Goal: Information Seeking & Learning: Learn about a topic

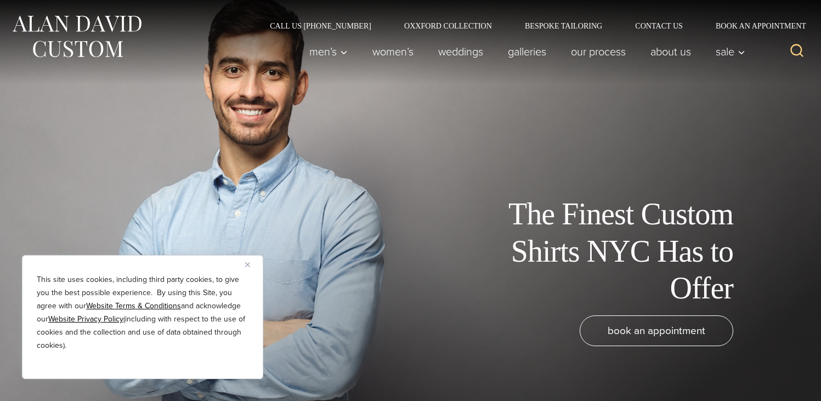
click at [248, 265] on img "Close" at bounding box center [247, 264] width 5 height 5
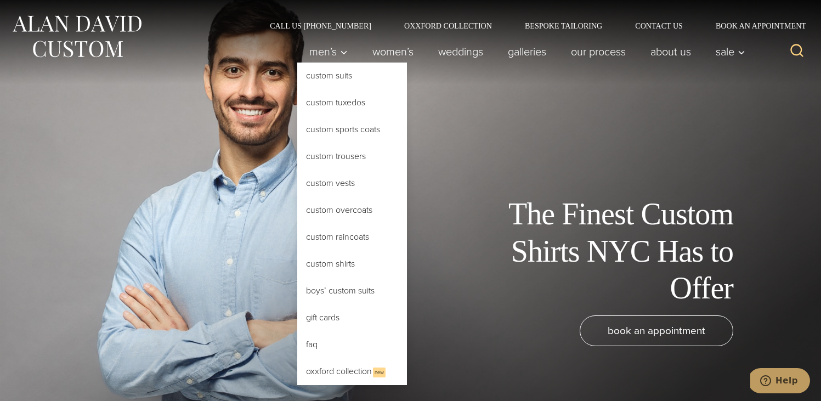
click at [351, 269] on link "Custom Shirts" at bounding box center [352, 264] width 110 height 26
click at [359, 134] on link "Custom Sports Coats" at bounding box center [352, 129] width 110 height 26
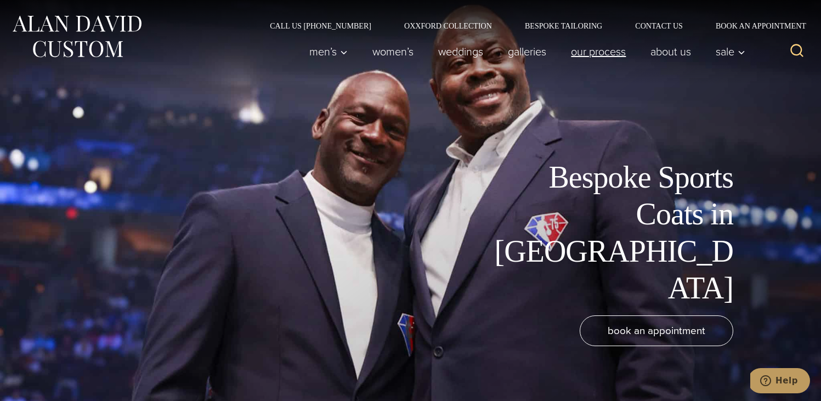
click at [573, 56] on link "Our Process" at bounding box center [599, 52] width 80 height 22
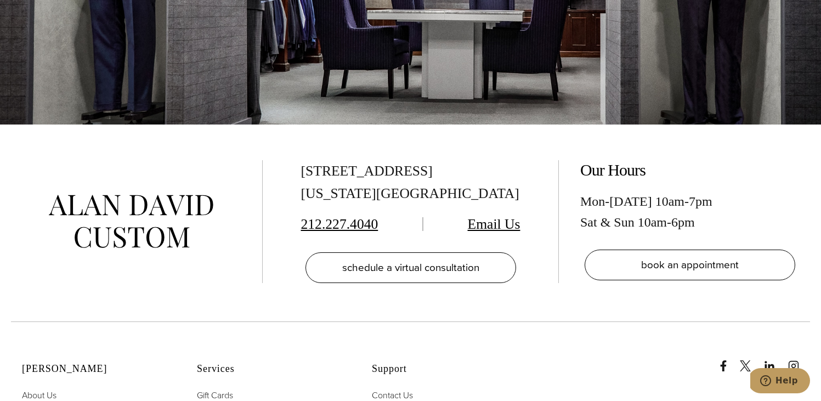
scroll to position [3397, 0]
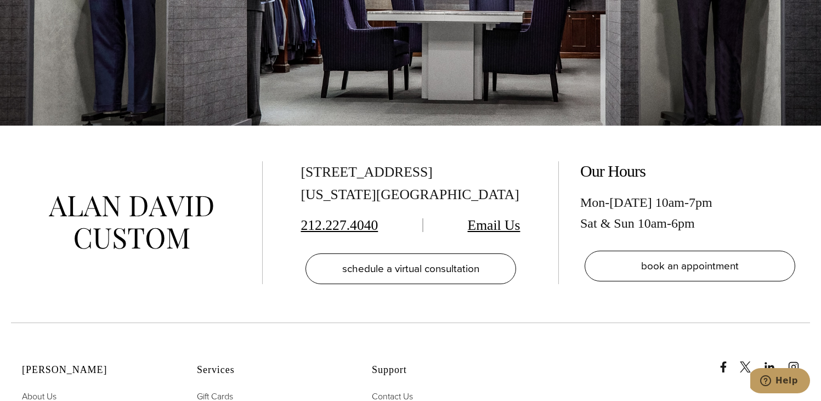
click at [305, 161] on div "515 Madison Ave, Suite 301 New York, NY 10022" at bounding box center [410, 183] width 219 height 45
drag, startPoint x: 303, startPoint y: 155, endPoint x: 461, endPoint y: 153, distance: 157.4
click at [461, 161] on div "515 Madison Ave, Suite 301 New York, NY 10022" at bounding box center [410, 183] width 219 height 45
copy div "[STREET_ADDRESS]"
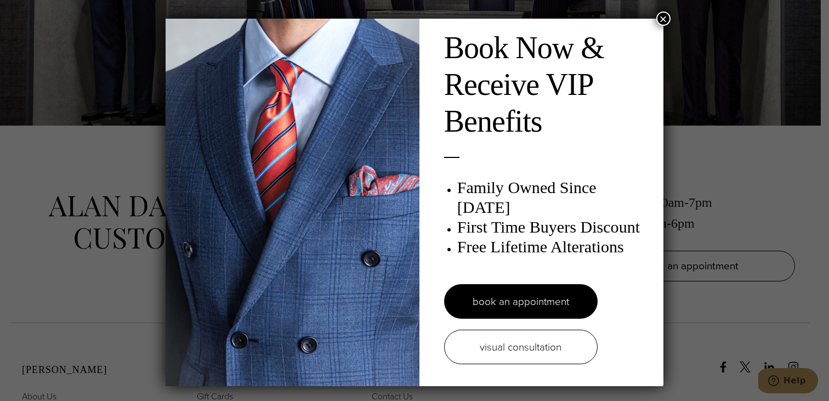
click at [660, 18] on button "×" at bounding box center [664, 19] width 14 height 14
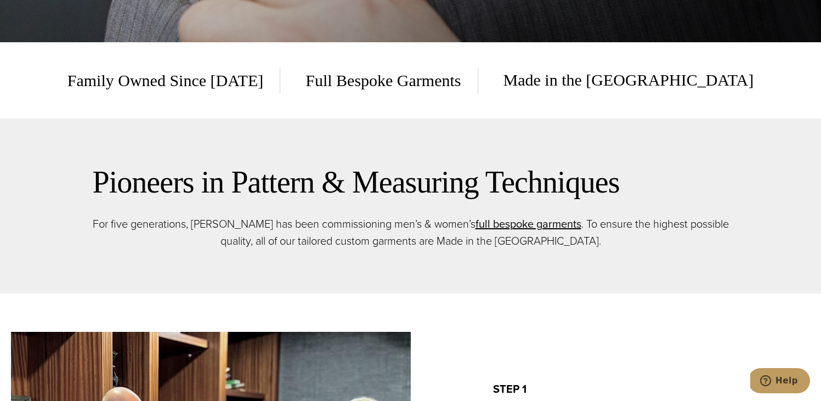
scroll to position [0, 0]
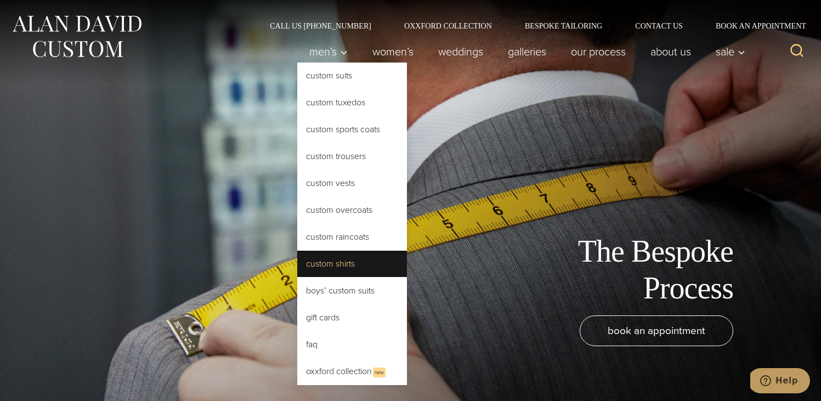
click at [346, 272] on link "Custom Shirts" at bounding box center [352, 264] width 110 height 26
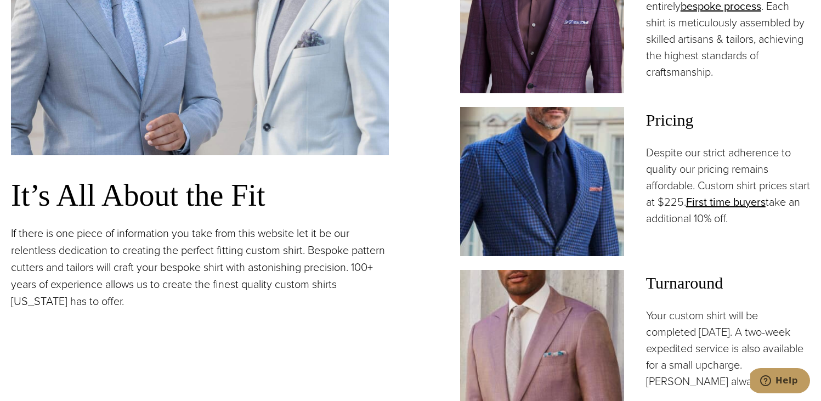
scroll to position [831, 0]
click at [736, 197] on link "First time buyers" at bounding box center [726, 201] width 80 height 16
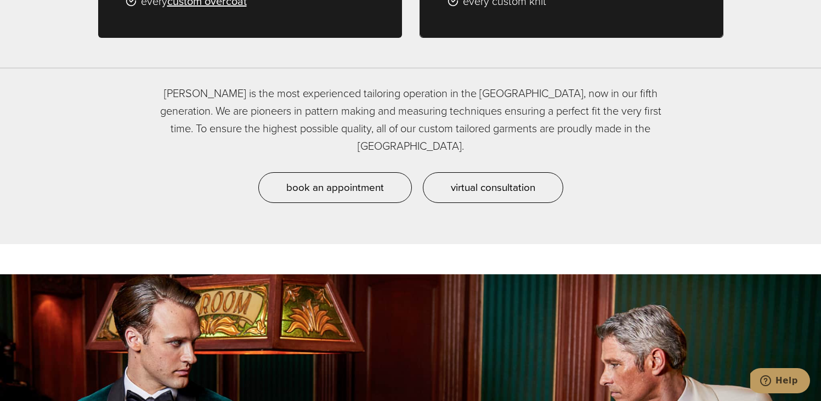
scroll to position [880, 0]
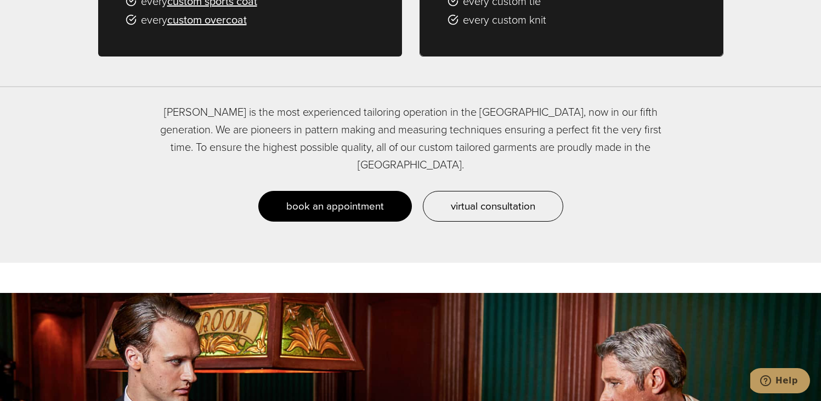
click at [333, 198] on span "book an appointment" at bounding box center [335, 206] width 98 height 16
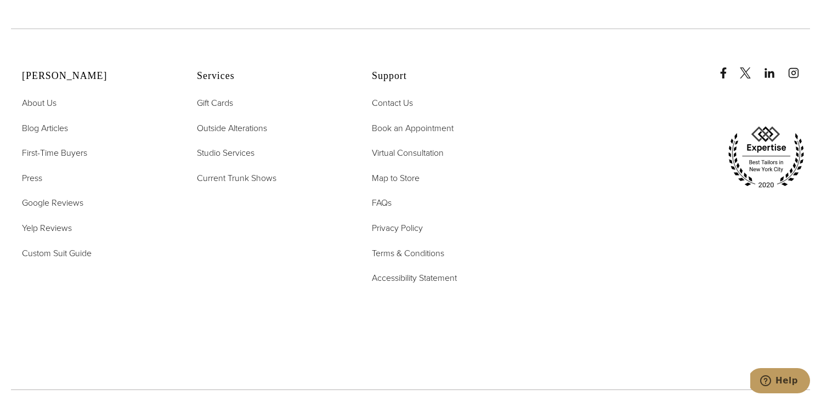
scroll to position [2321, 0]
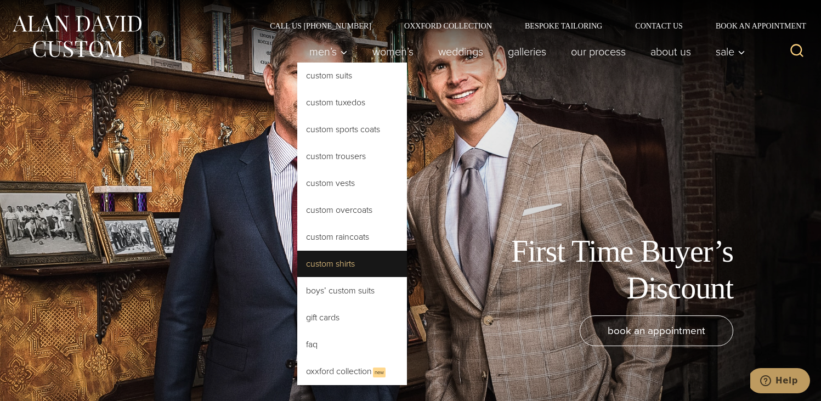
click at [347, 263] on link "Custom Shirts" at bounding box center [352, 264] width 110 height 26
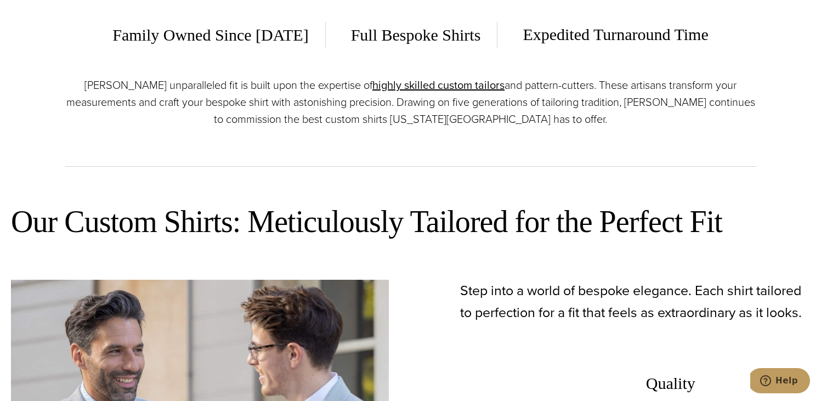
scroll to position [323, 0]
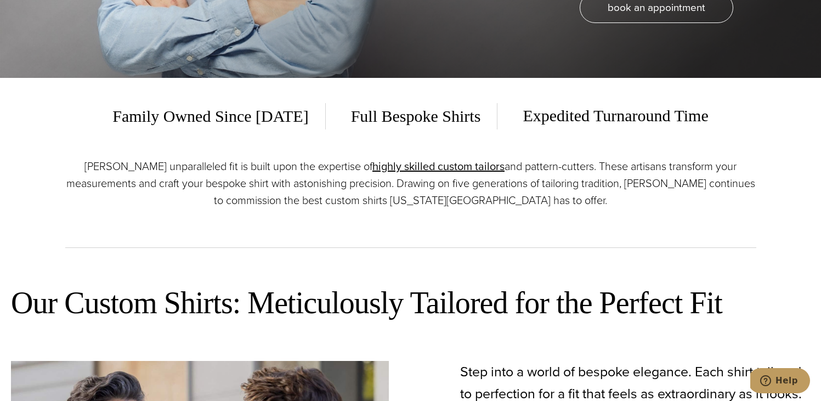
click at [589, 122] on span "Expedited Turnaround Time" at bounding box center [607, 116] width 202 height 27
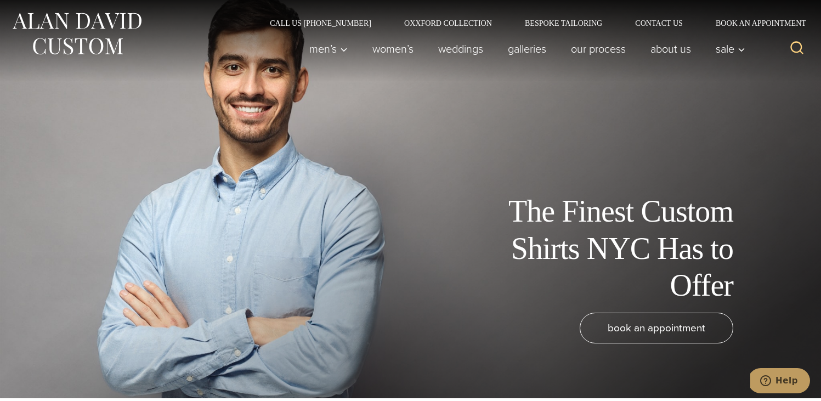
scroll to position [0, 0]
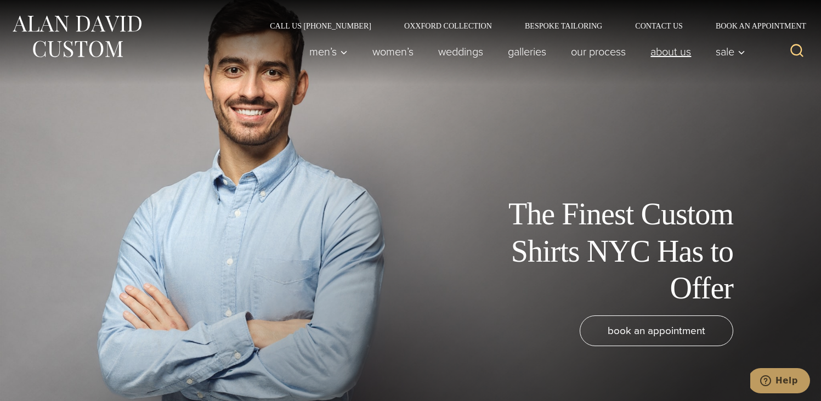
click at [656, 55] on link "About Us" at bounding box center [670, 52] width 65 height 22
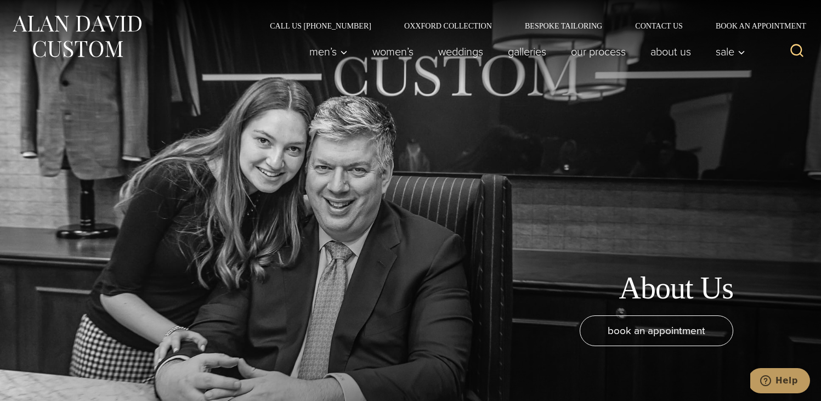
click at [70, 37] on img at bounding box center [77, 36] width 132 height 49
